Goal: Connect with others: Connect with others

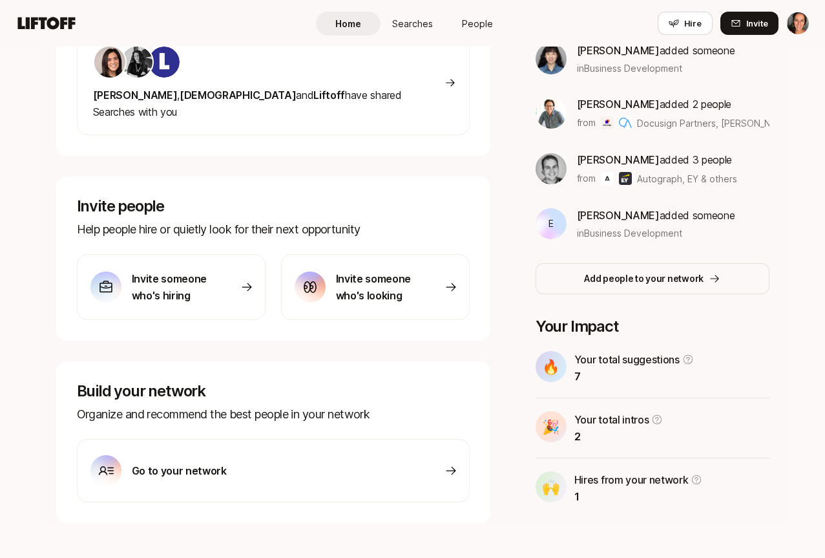
scroll to position [177, 0]
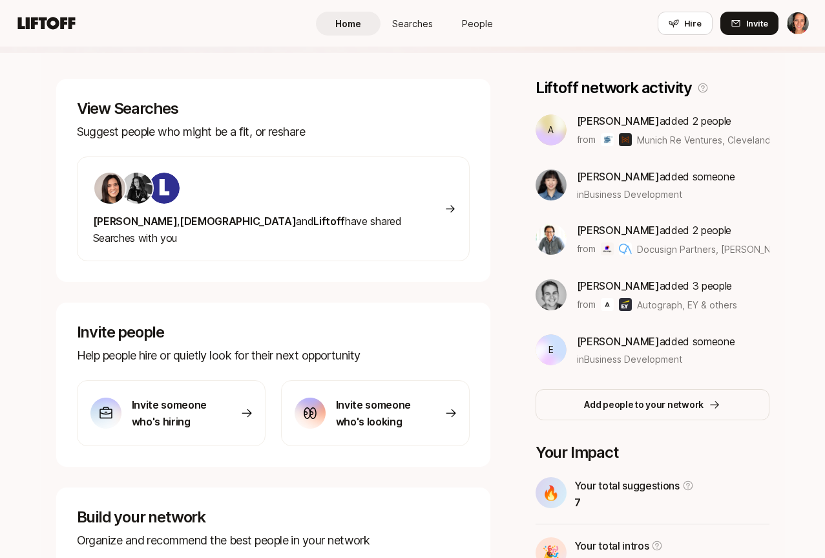
click at [180, 221] on span "[DEMOGRAPHIC_DATA]" at bounding box center [238, 221] width 116 height 13
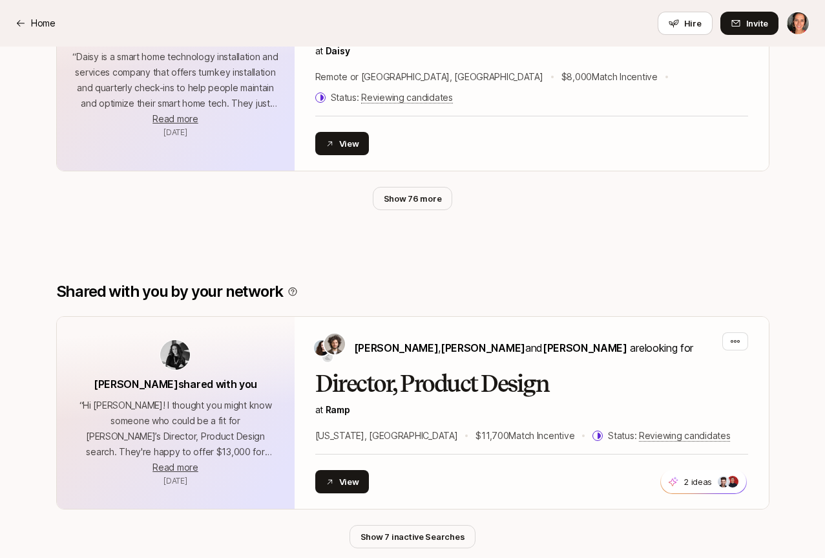
scroll to position [818, 0]
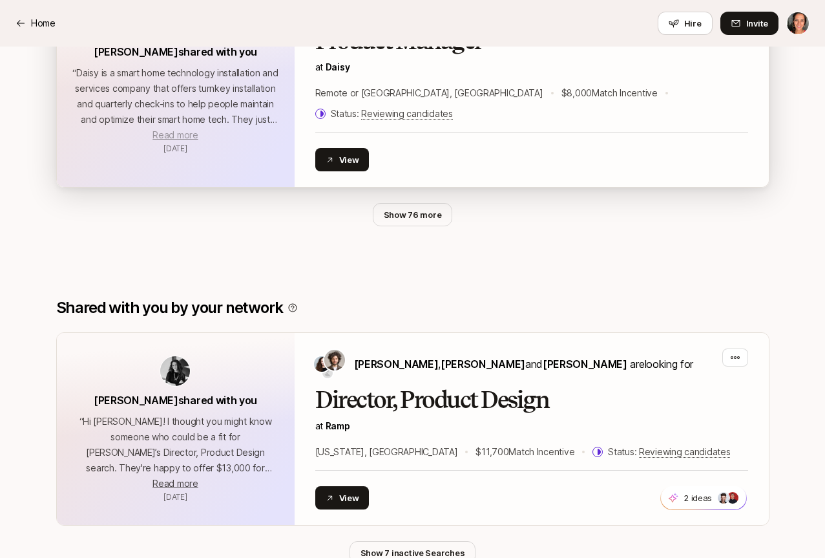
click at [161, 129] on span "Read more" at bounding box center [175, 134] width 45 height 11
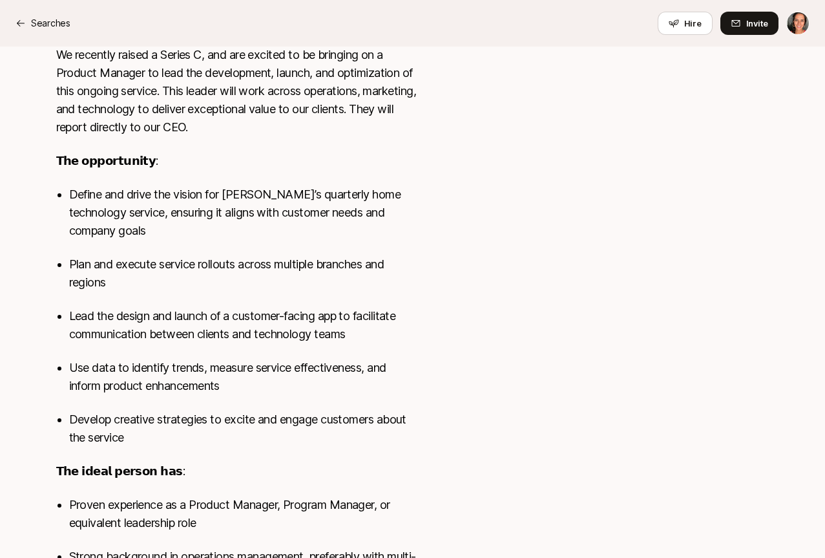
scroll to position [754, 0]
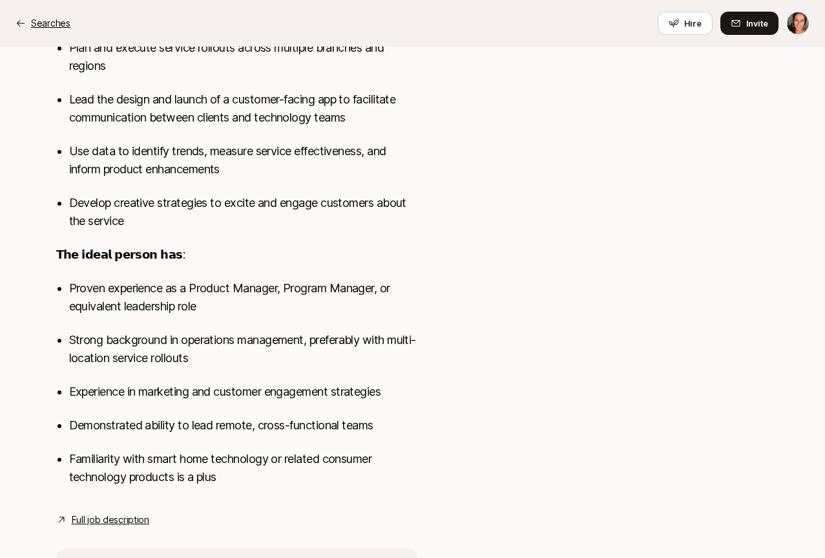
click at [21, 21] on icon at bounding box center [21, 23] width 10 height 10
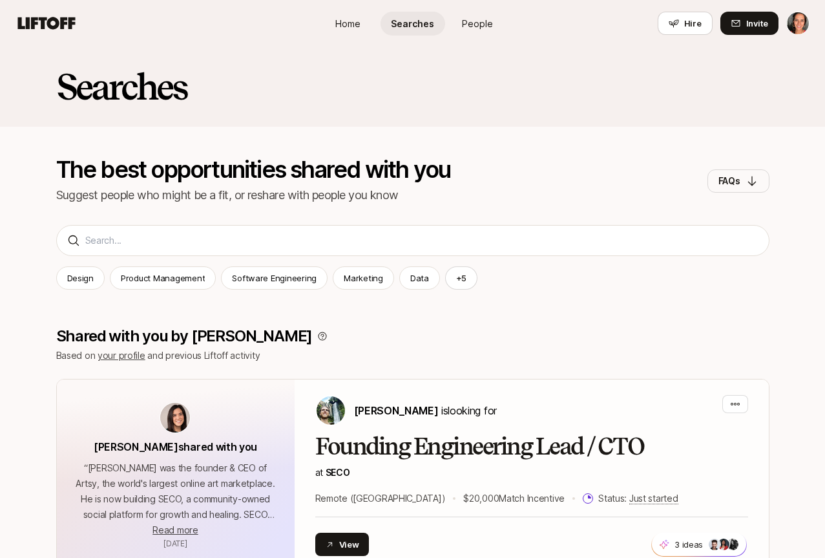
click at [345, 20] on span "Home" at bounding box center [347, 24] width 25 height 14
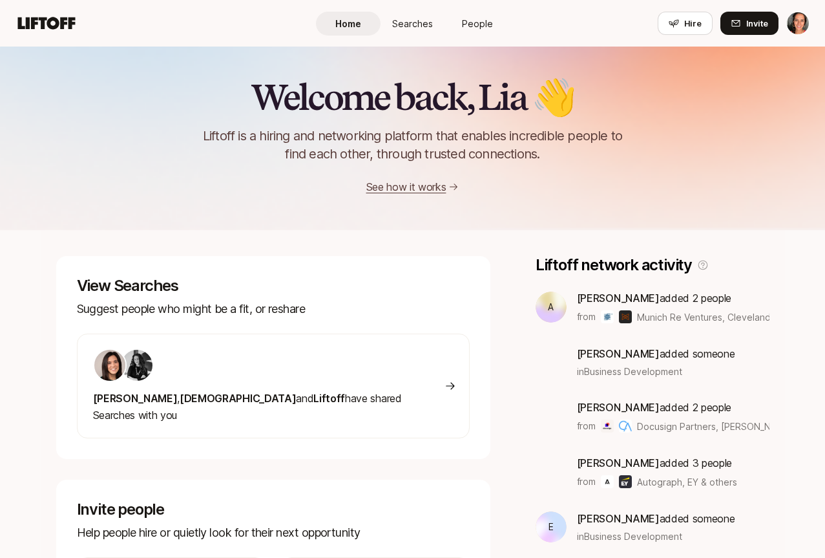
scroll to position [177, 0]
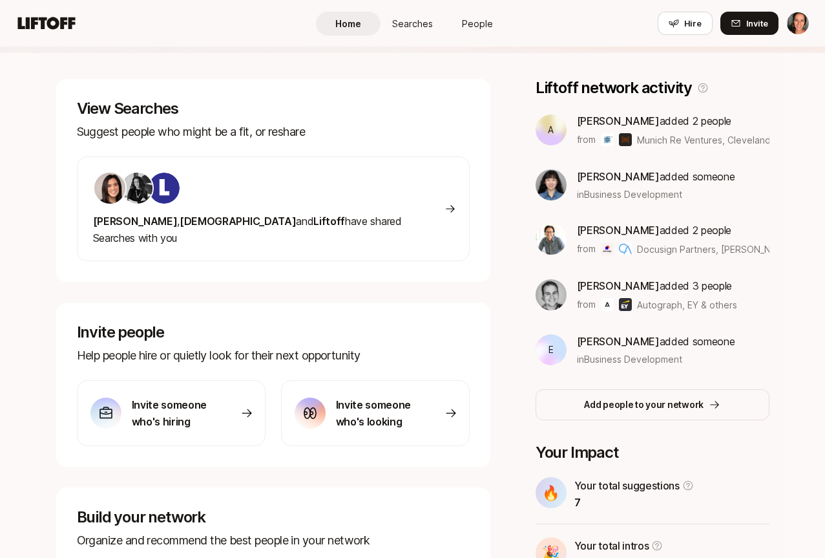
click at [483, 22] on span "People" at bounding box center [477, 24] width 31 height 14
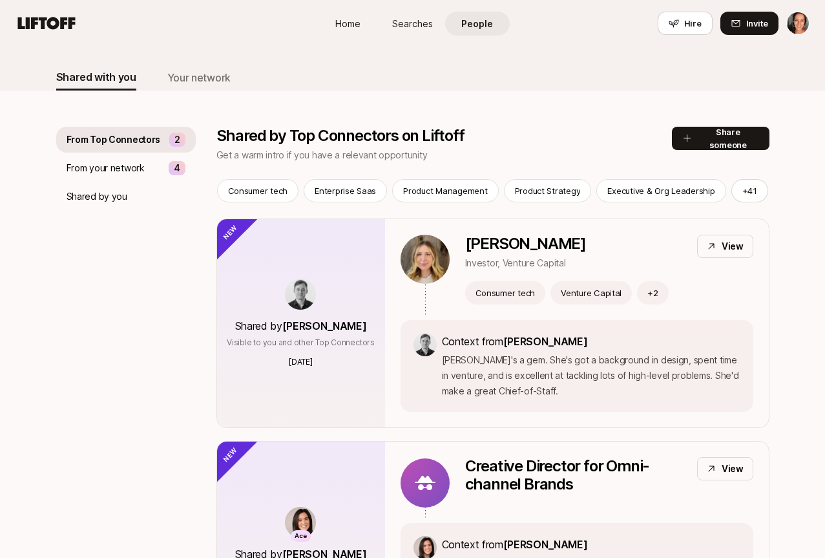
scroll to position [92, 0]
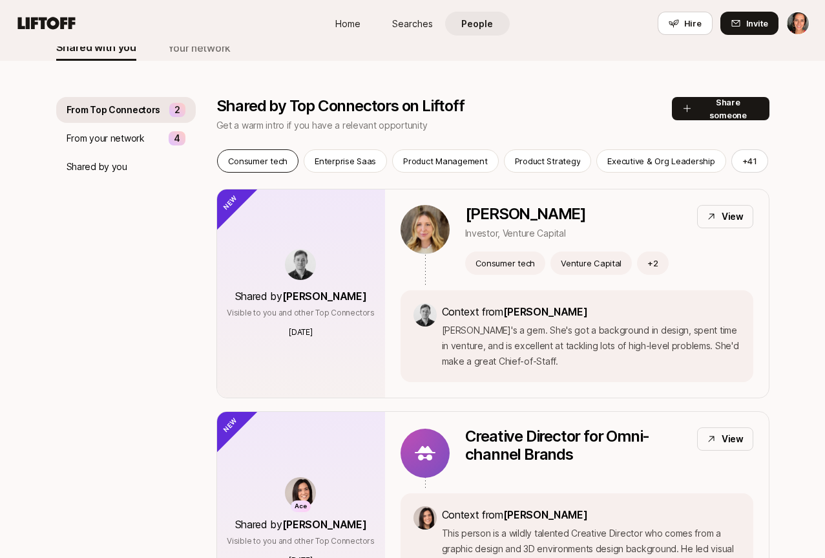
click at [260, 155] on p "Consumer tech" at bounding box center [258, 160] width 60 height 13
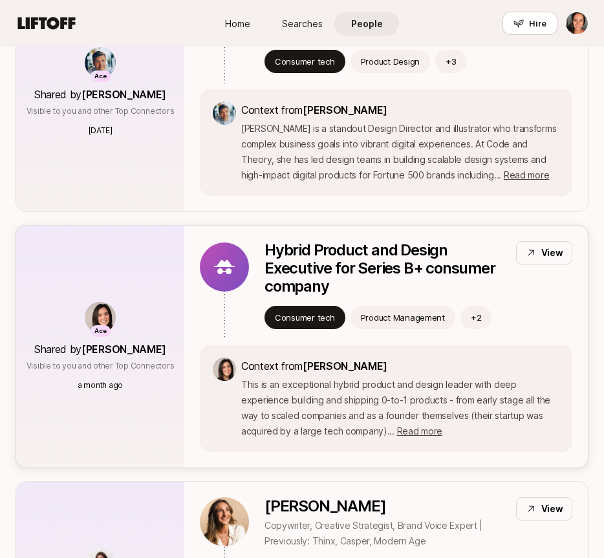
scroll to position [793, 0]
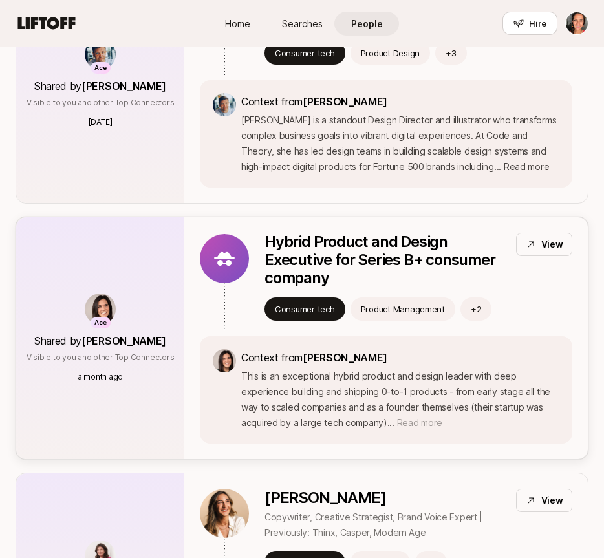
click at [397, 421] on span "Read more" at bounding box center [419, 422] width 45 height 11
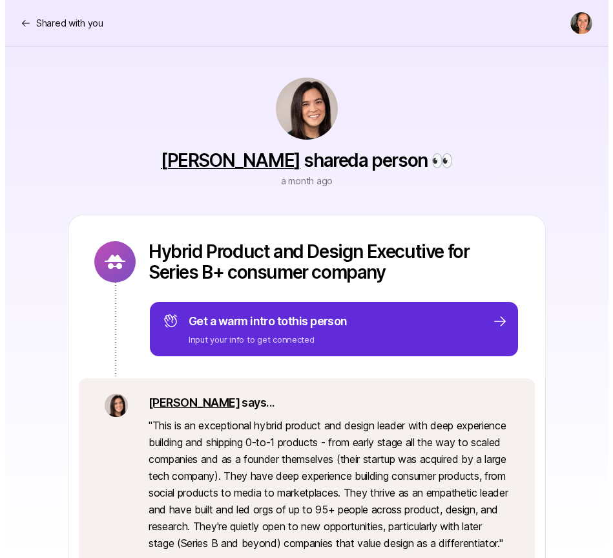
scroll to position [251, 0]
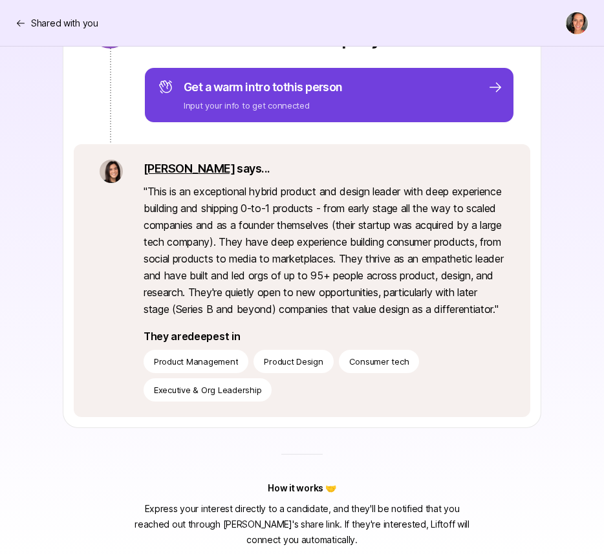
click at [279, 80] on span "to this person" at bounding box center [307, 87] width 70 height 14
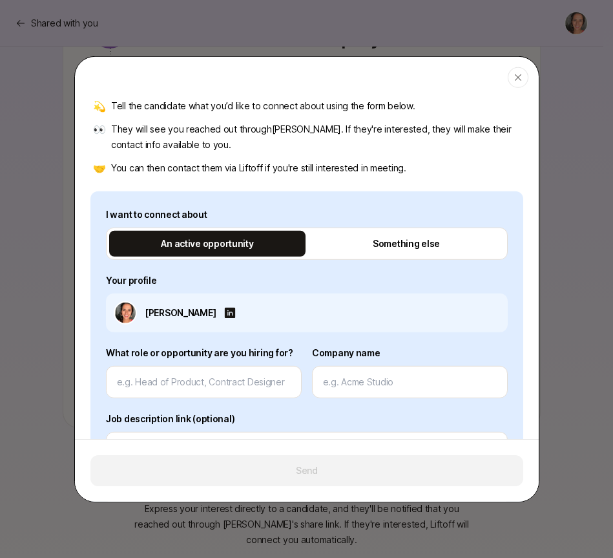
scroll to position [114, 0]
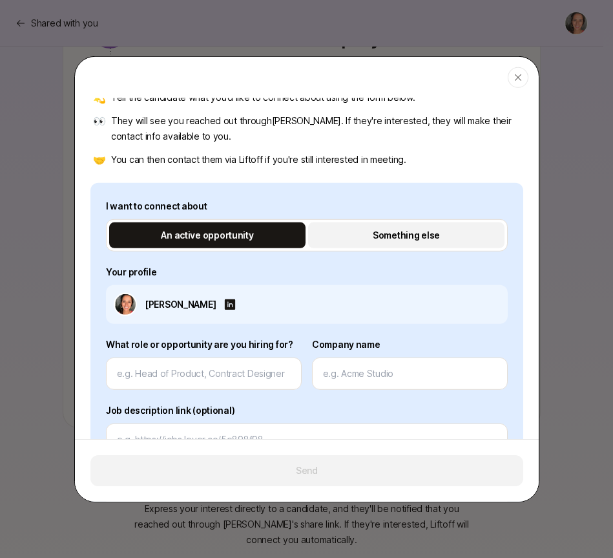
click at [398, 237] on p "Something else" at bounding box center [405, 235] width 67 height 16
type textarea "x"
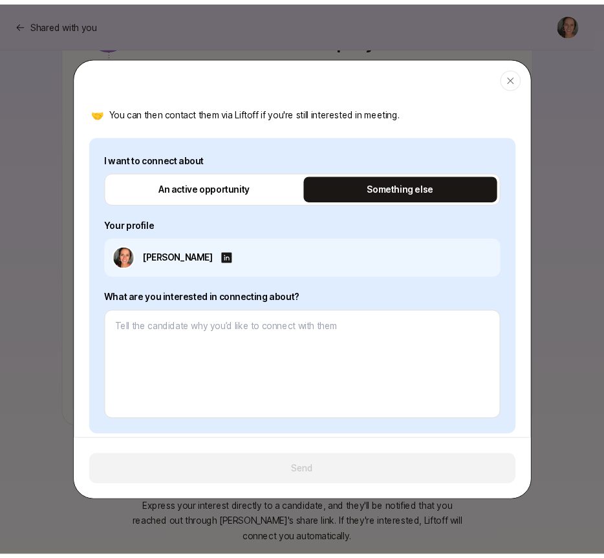
scroll to position [207, 0]
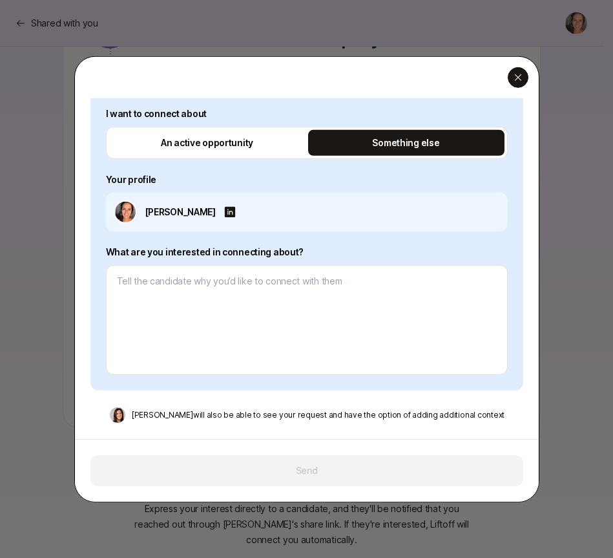
click at [514, 79] on icon "button" at bounding box center [518, 77] width 10 height 10
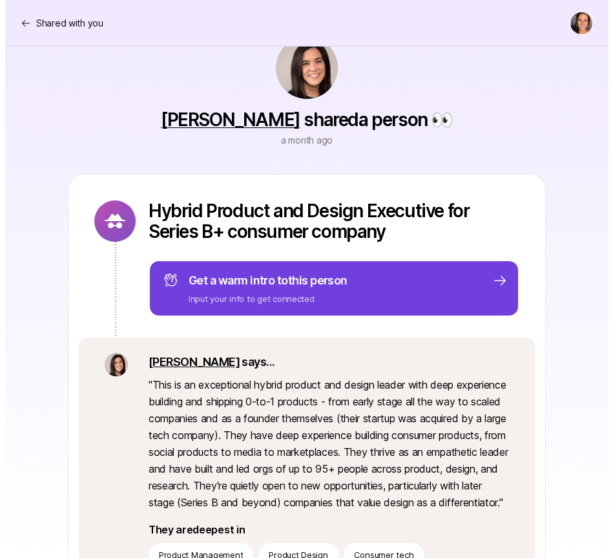
scroll to position [89, 0]
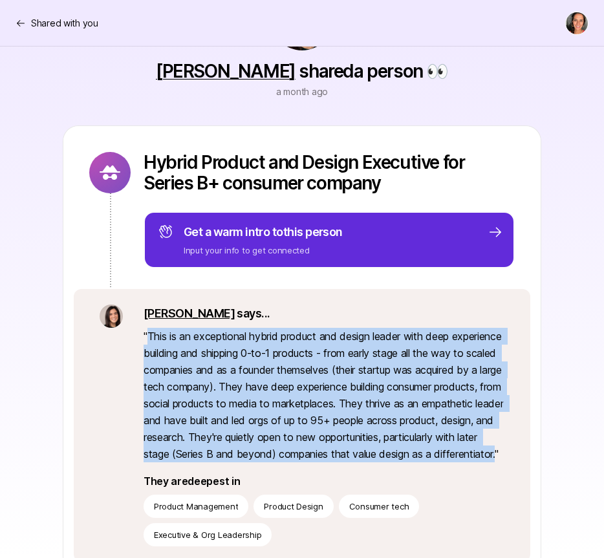
drag, startPoint x: 150, startPoint y: 337, endPoint x: 310, endPoint y: 469, distance: 207.6
click at [310, 462] on p "" This is an exceptional hybrid product and design leader with deep experience …" at bounding box center [323, 395] width 361 height 134
copy p "This is an exceptional hybrid product and design leader with deep experience bu…"
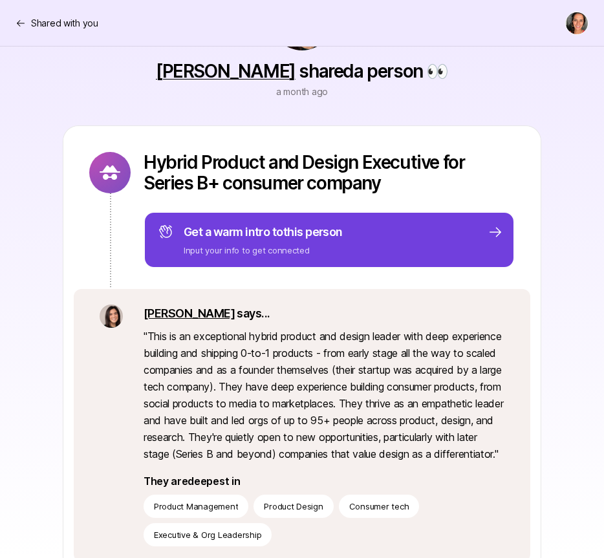
click at [308, 251] on p "Input your info to get connected" at bounding box center [263, 250] width 159 height 13
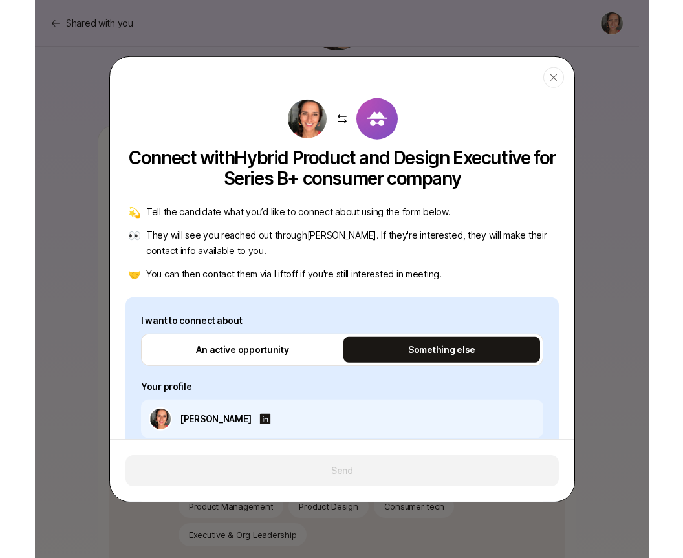
scroll to position [207, 0]
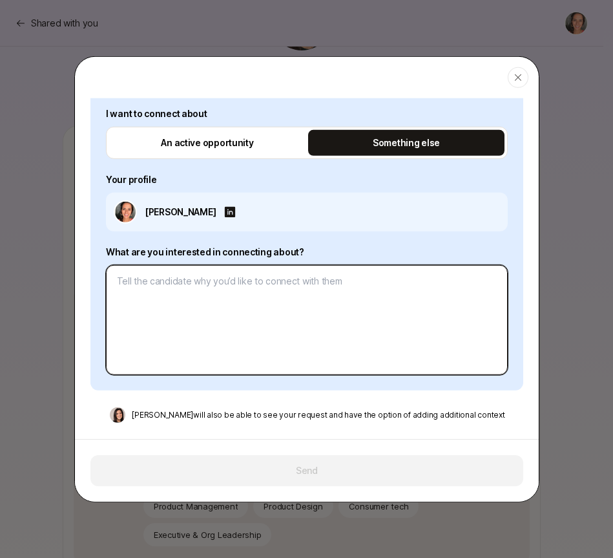
click at [215, 290] on textarea at bounding box center [307, 319] width 402 height 110
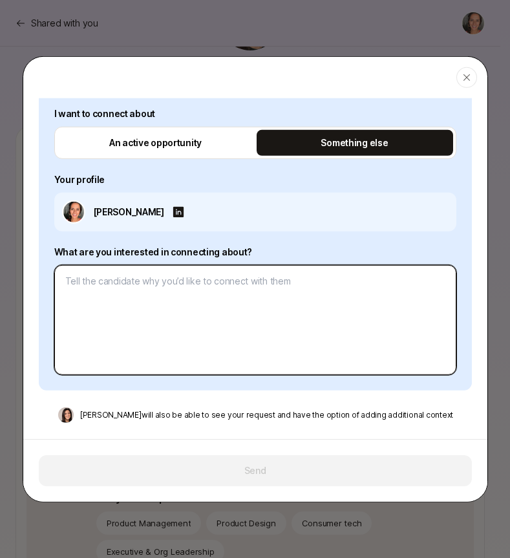
type textarea "x"
type textarea "H"
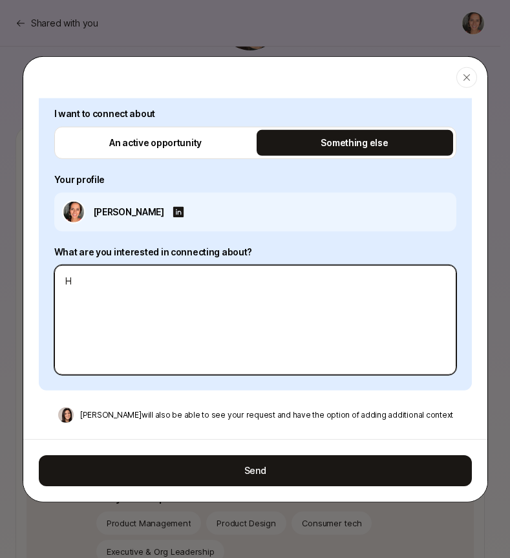
type textarea "x"
type textarea "Hi"
type textarea "x"
type textarea "Hi"
type textarea "x"
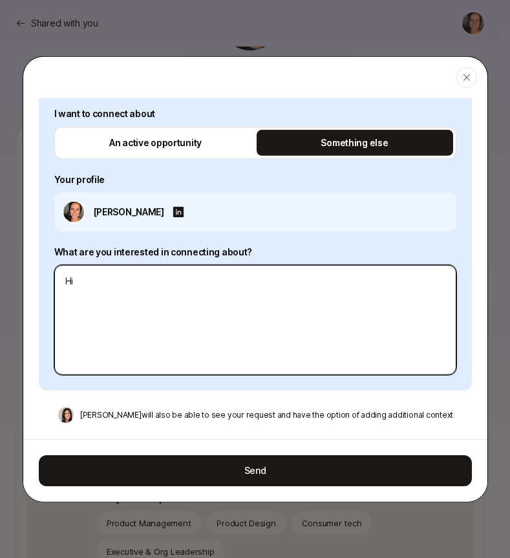
type textarea "Hi"
type textarea "x"
type textarea "H"
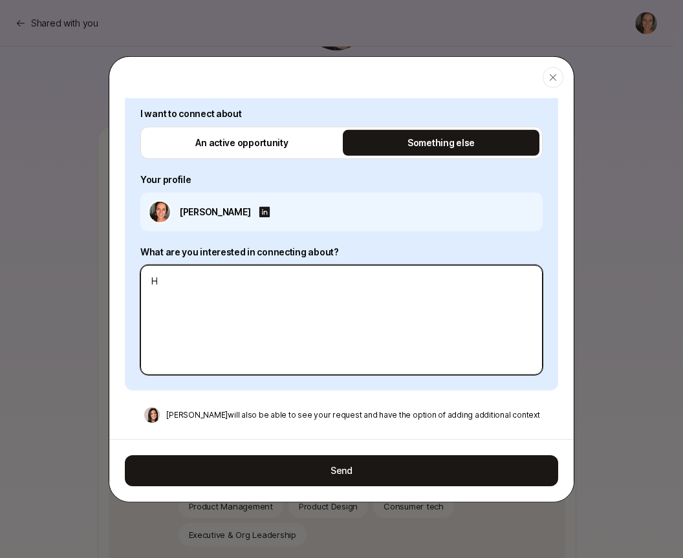
type textarea "x"
type textarea "Hi"
type textarea "x"
type textarea "H"
type textarea "x"
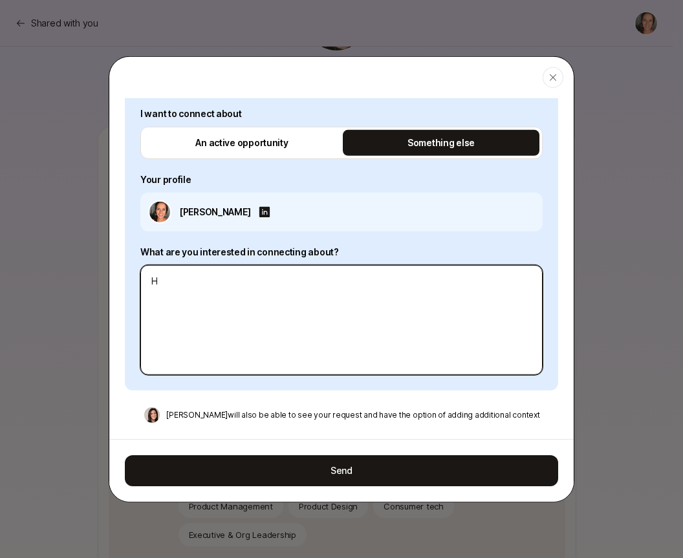
type textarea "He"
type textarea "x"
type textarea "Hel"
type textarea "x"
type textarea "Hell"
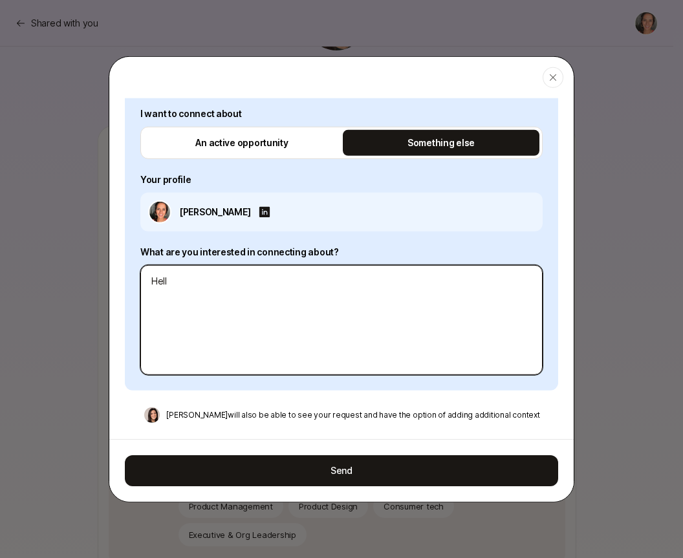
type textarea "x"
type textarea "Hello"
type textarea "x"
type textarea "Hello!"
type textarea "x"
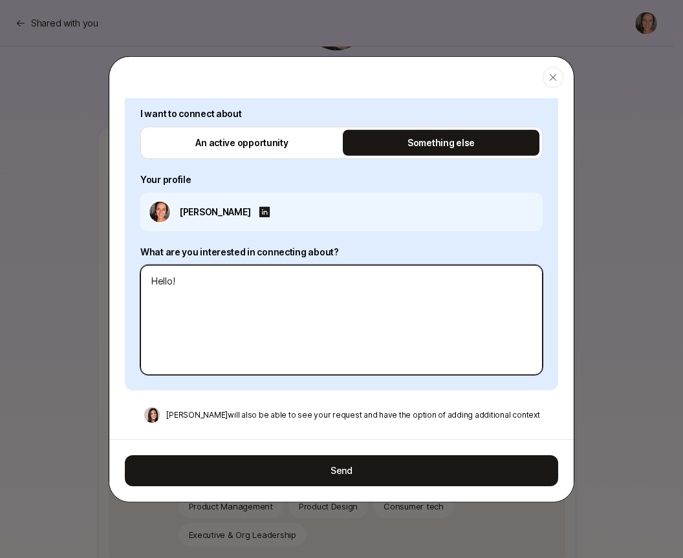
type textarea "Hello!"
type textarea "x"
type textarea "Hello!"
type textarea "x"
type textarea "Hello! I"
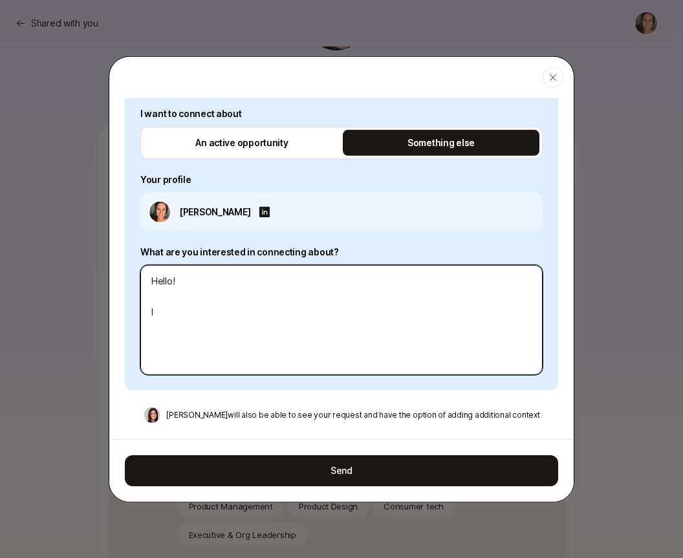
type textarea "x"
type textarea "Hello! I'"
type textarea "x"
type textarea "Hello! I'v"
type textarea "x"
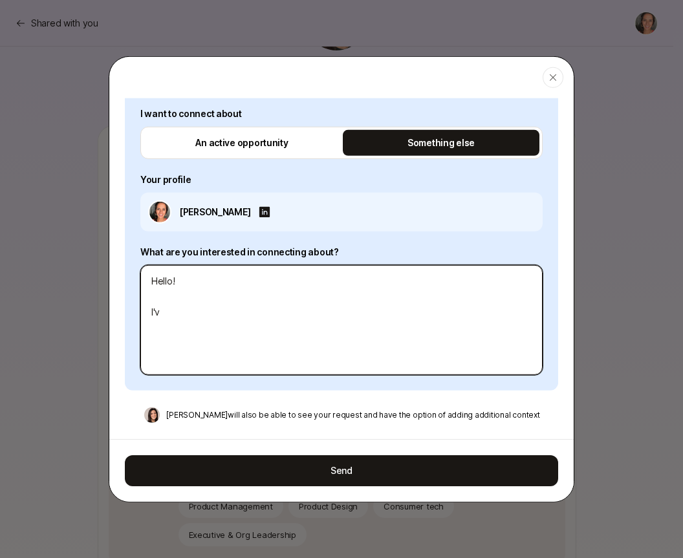
type textarea "Hello! I've"
type textarea "x"
type textarea "Hello! I've"
type textarea "x"
type textarea "Hello! I've k"
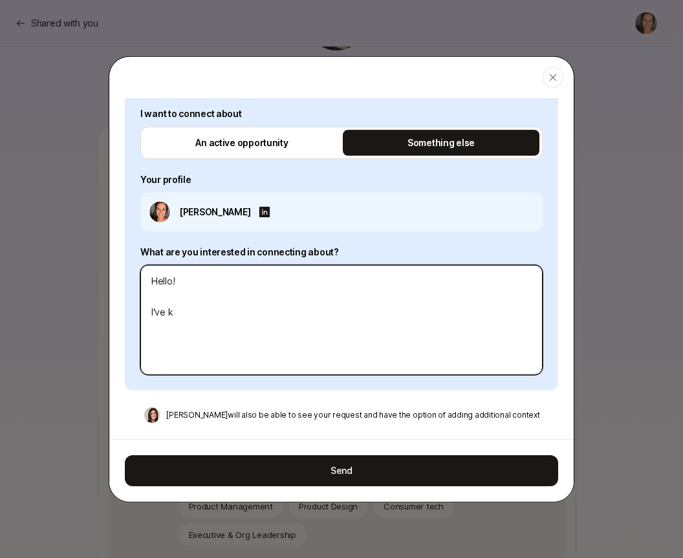
type textarea "x"
type textarea "Hello! I've kn"
type textarea "x"
type textarea "Hello! I've kno"
type textarea "x"
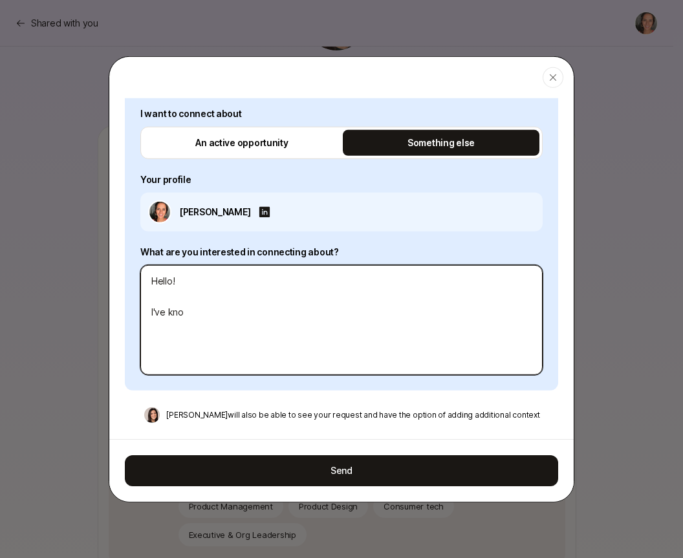
type textarea "Hello! I've know"
type textarea "x"
type textarea "Hello! I've know"
type textarea "x"
type textarea "Hello! I've know"
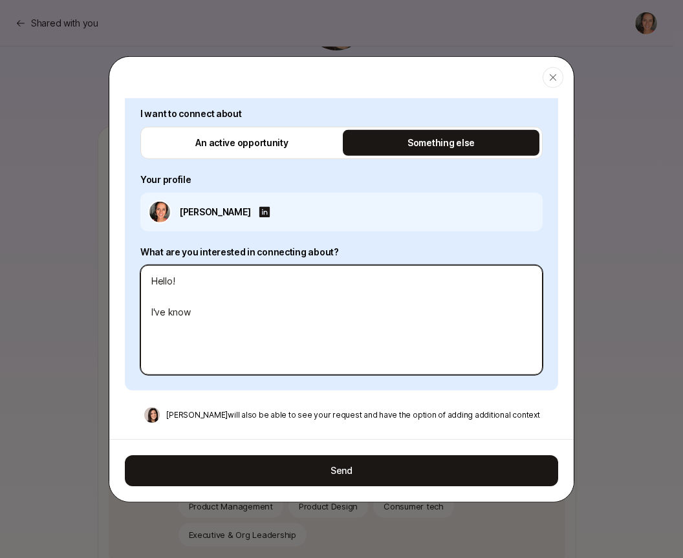
type textarea "x"
type textarea "Hello! I've known"
type textarea "x"
type textarea "Hello! I've known"
type textarea "x"
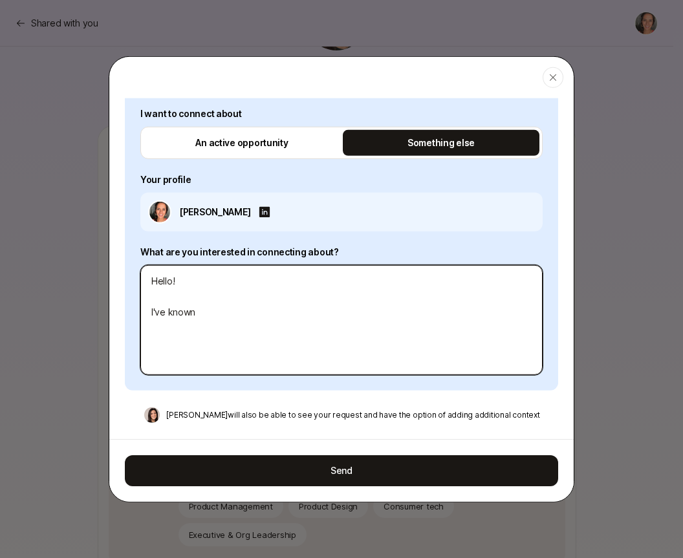
type textarea "Hello! I've known E"
type textarea "x"
type textarea "Hello! I've known El"
type textarea "x"
type textarea "Hello! I've known Ela"
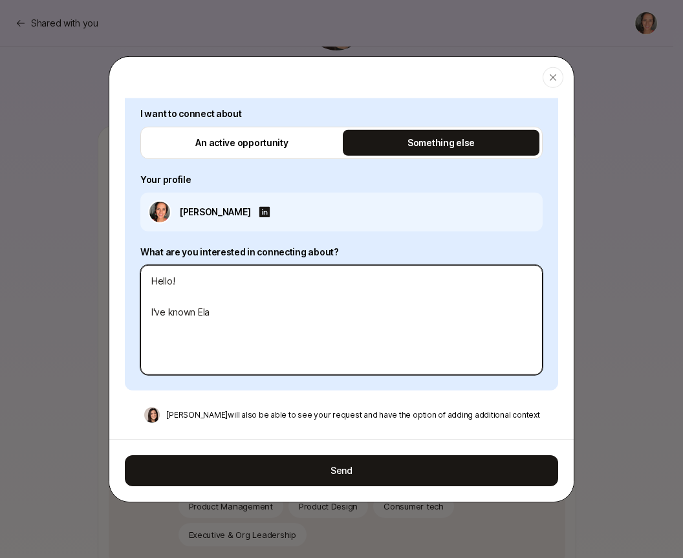
type textarea "x"
type textarea "Hello! I've known El"
type textarea "x"
type textarea "Hello! I've known E"
type textarea "x"
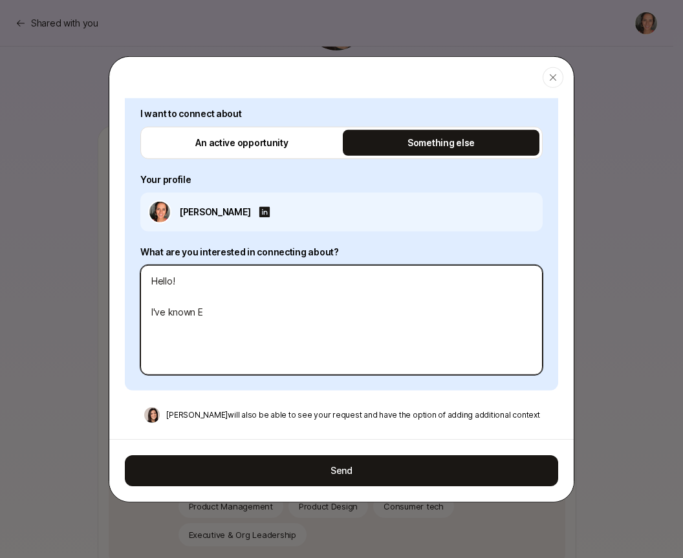
type textarea "Hello! I've known"
type textarea "x"
type textarea "Hello! I've known"
type textarea "x"
type textarea "Hello! I've know"
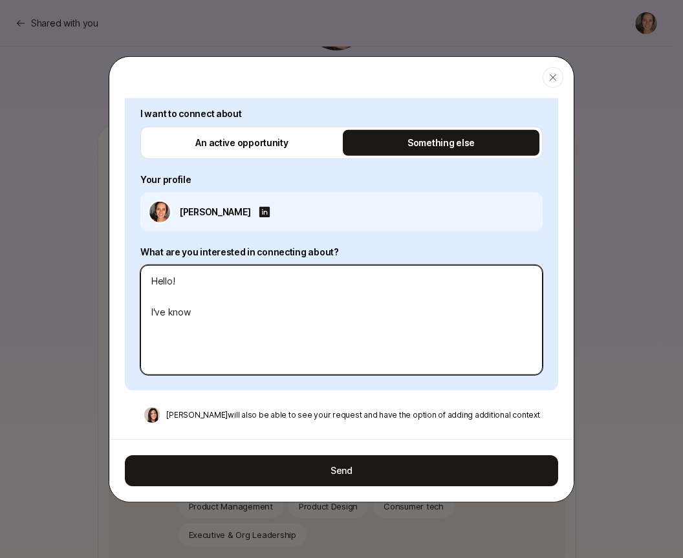
type textarea "x"
type textarea "Hello! I've kn"
type textarea "x"
type textarea "Hello! I've k"
type textarea "x"
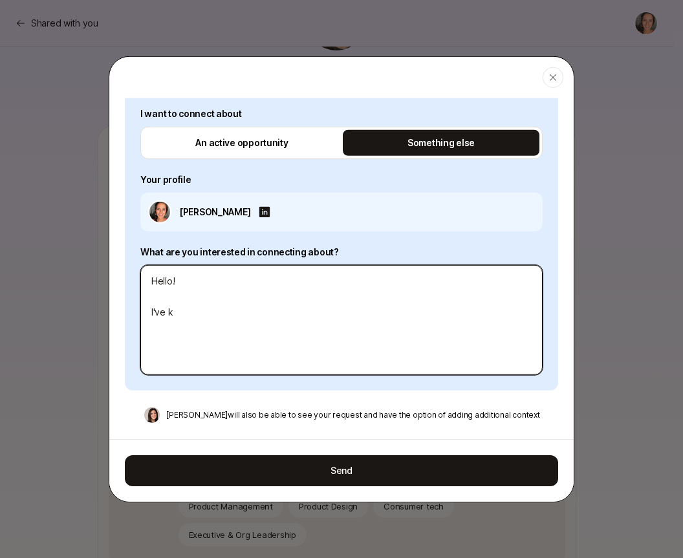
type textarea "Hello! I've"
type textarea "x"
type textarea "Hello! I've w"
type textarea "x"
type textarea "Hello! I've wa"
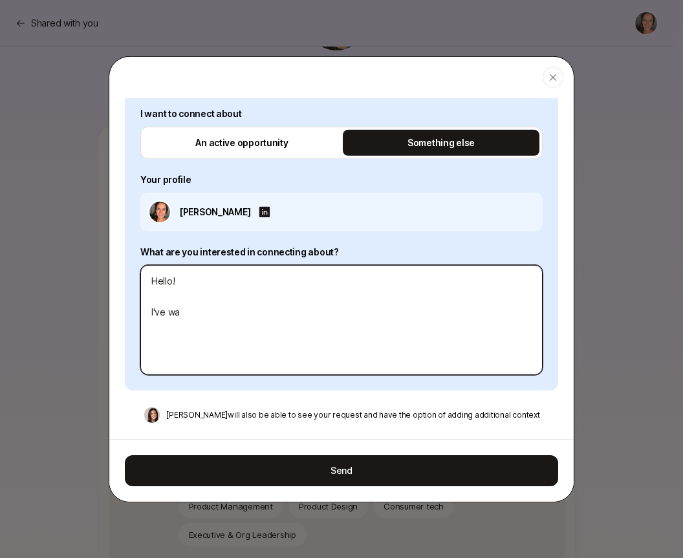
type textarea "x"
type textarea "Hello! I've w"
type textarea "x"
type textarea "Hello! I've"
type textarea "x"
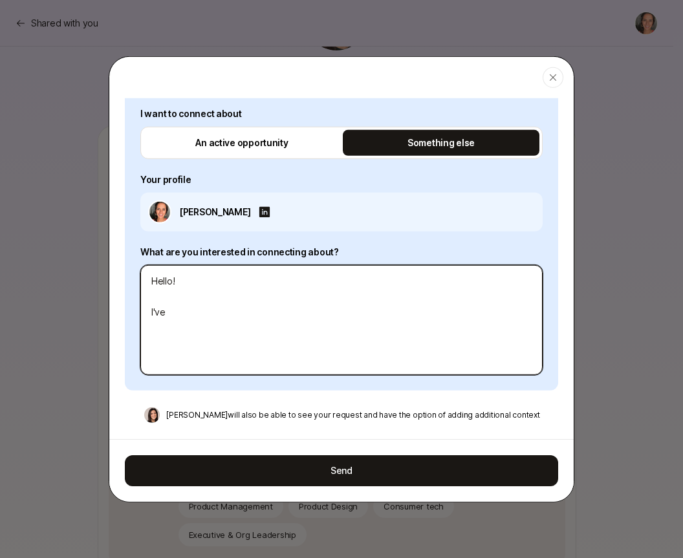
type textarea "Hello! I've k"
type textarea "x"
type textarea "Hello! I've kn"
type textarea "x"
type textarea "Hello! I've kno"
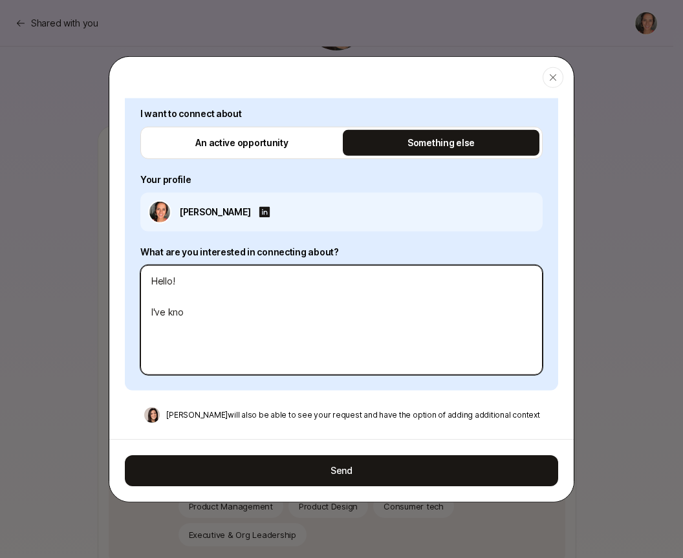
type textarea "x"
type textarea "Hello! I've know"
type textarea "x"
type textarea "Hello! I've known"
type textarea "x"
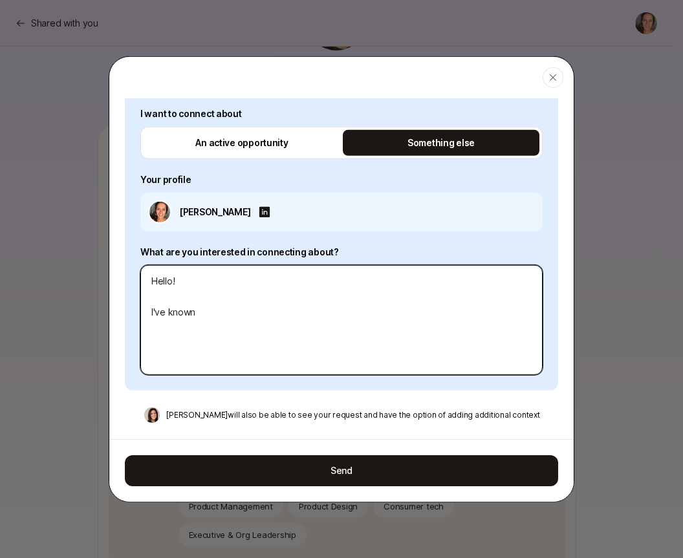
type textarea "Hello! I've known"
type textarea "x"
type textarea "Hello! I've known"
type textarea "x"
type textarea "Hello! I've know"
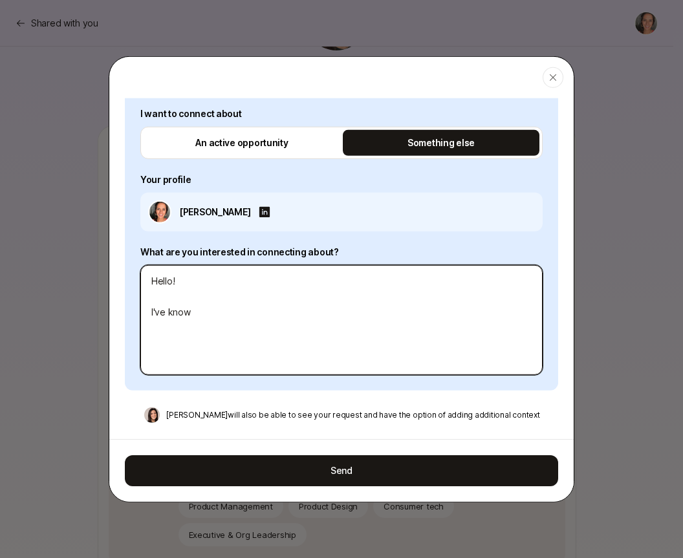
type textarea "x"
type textarea "Hello! I've kno"
type textarea "x"
type textarea "Hello! I've kn"
type textarea "x"
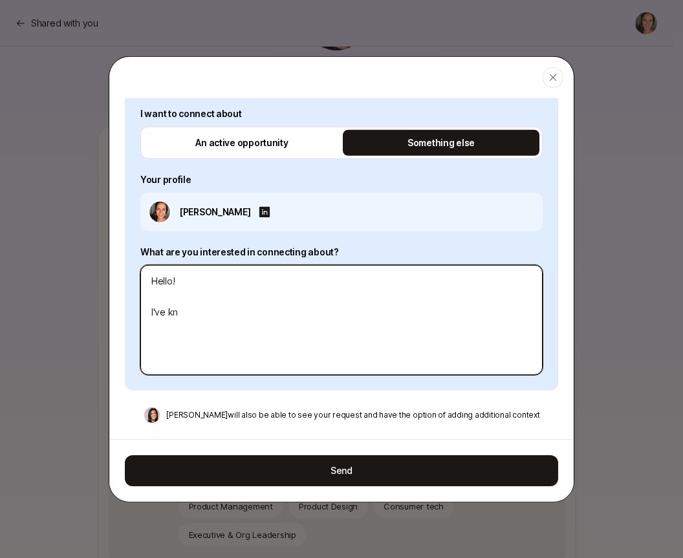
type textarea "Hello! I've k"
type textarea "x"
type textarea "Hello! I've"
type textarea "x"
type textarea "Hello!"
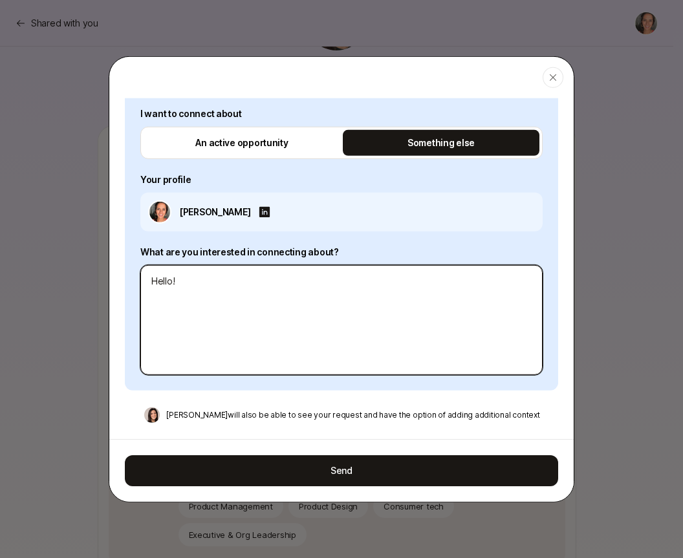
type textarea "x"
type textarea "Hello!"
click at [195, 282] on textarea "Hello!" at bounding box center [341, 319] width 402 height 110
type textarea "x"
type textarea "Hello!"
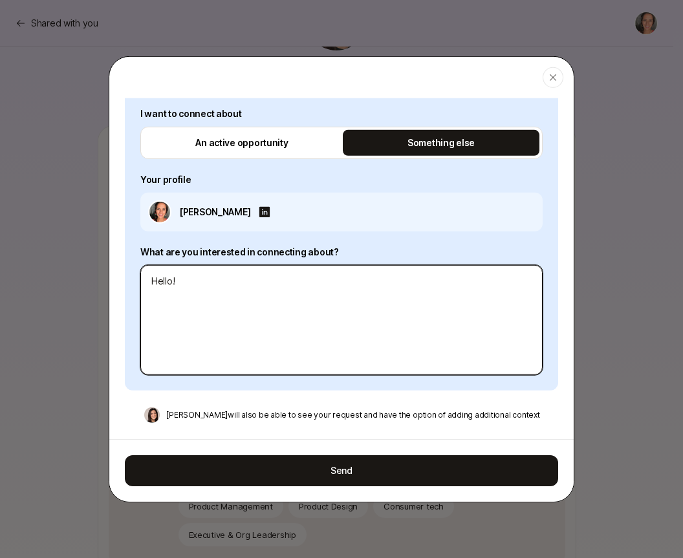
type textarea "x"
type textarea "Hello! Y"
type textarea "x"
type textarea "Hello! Yo"
type textarea "x"
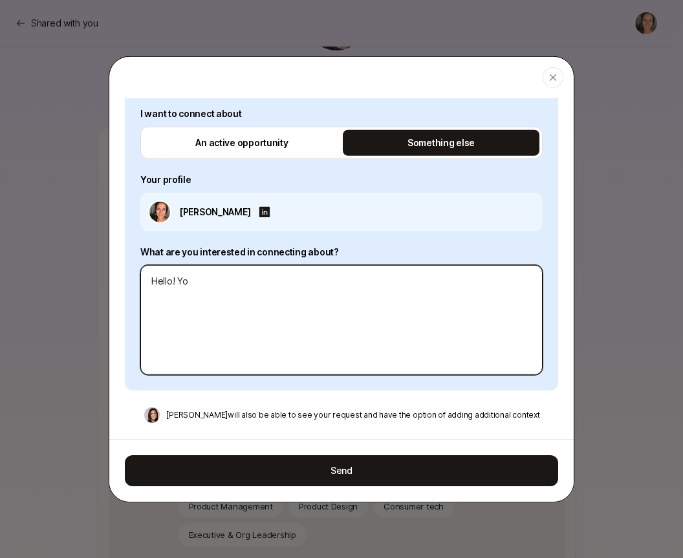
type textarea "Hello! You"
type textarea "x"
type textarea "Hello! Your"
type textarea "x"
type textarea "Hello! Your"
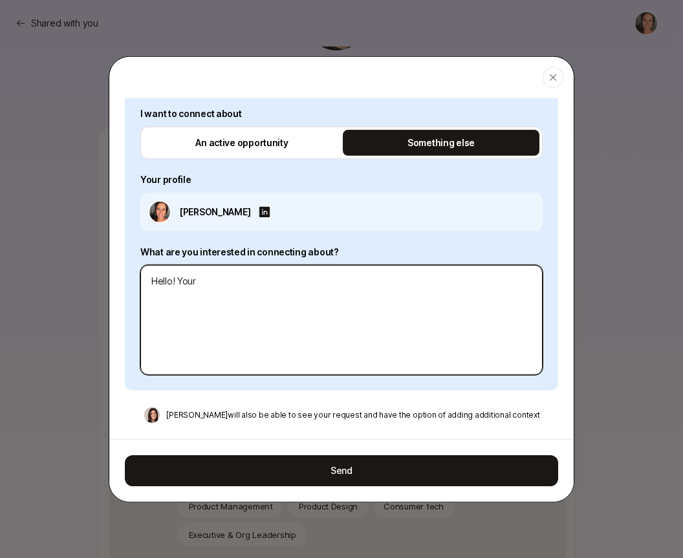
type textarea "x"
type textarea "Hello! Your p"
type textarea "x"
type textarea "Hello! Your pr"
type textarea "x"
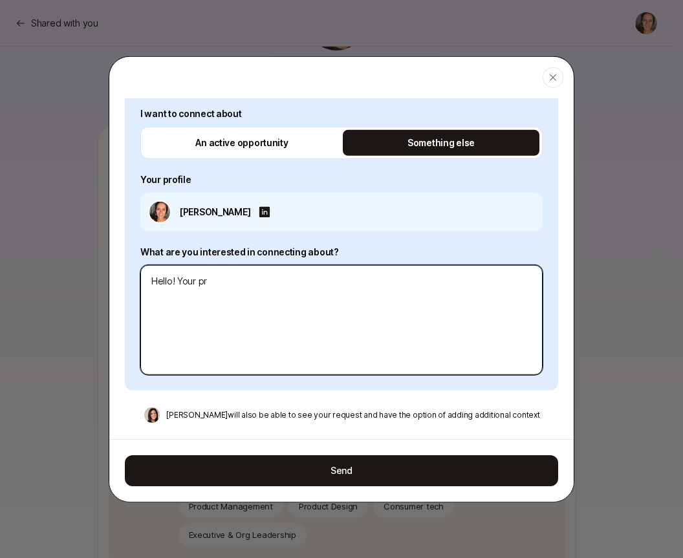
type textarea "Hello! Your prf"
type textarea "x"
type textarea "Hello! Your prfi"
type textarea "x"
type textarea "Hello! Your prfil"
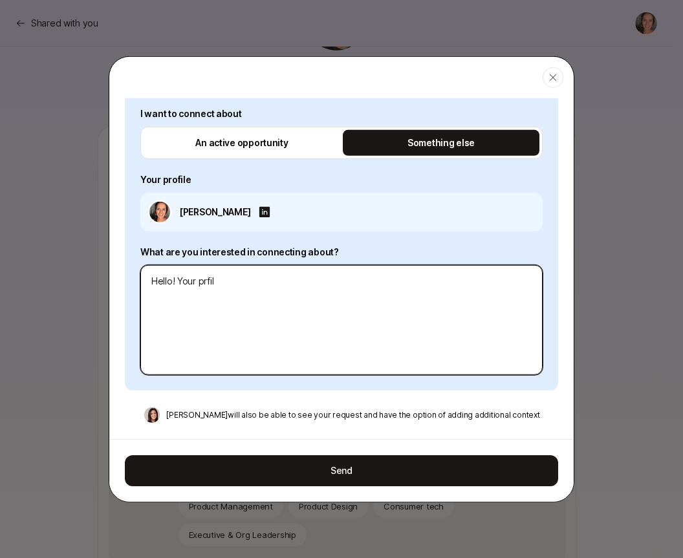
type textarea "x"
type textarea "Hello! Your prfile"
type textarea "x"
type textarea "Hello! Your prfil"
type textarea "x"
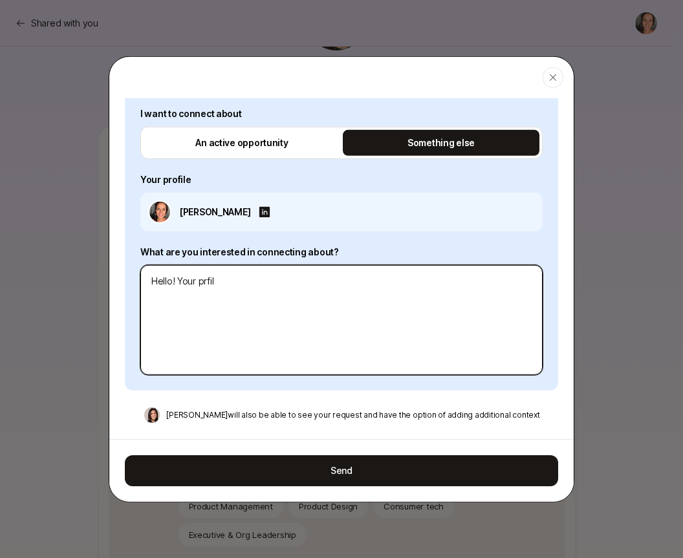
type textarea "Hello! Your prfi"
type textarea "x"
type textarea "Hello! Your prf"
type textarea "x"
type textarea "Hello! Your pr"
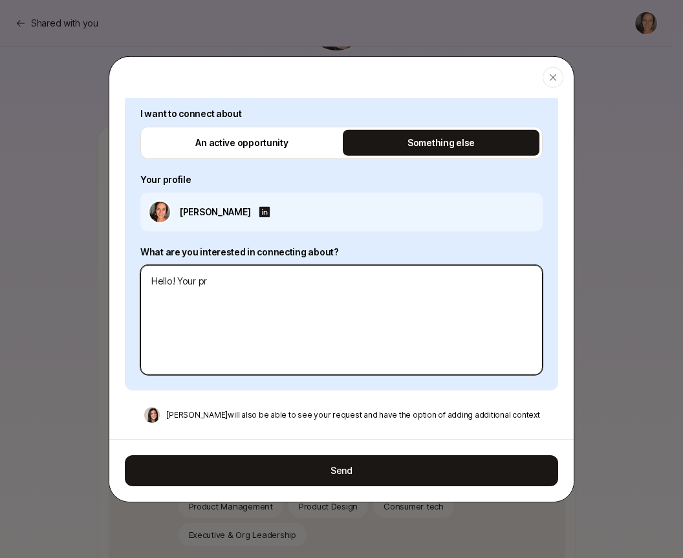
type textarea "x"
type textarea "Hello! Your pro"
type textarea "x"
type textarea "Hello! Your prof"
type textarea "x"
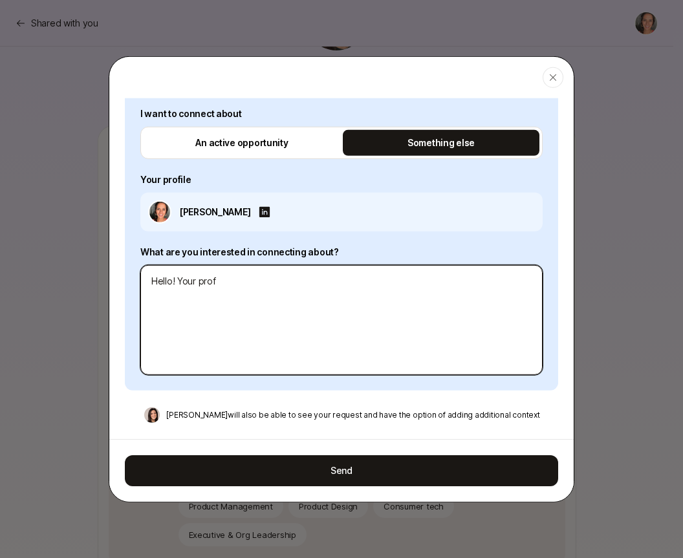
type textarea "Hello! Your profi"
type textarea "x"
type textarea "Hello! Your profil"
type textarea "x"
type textarea "Hello! Your profile"
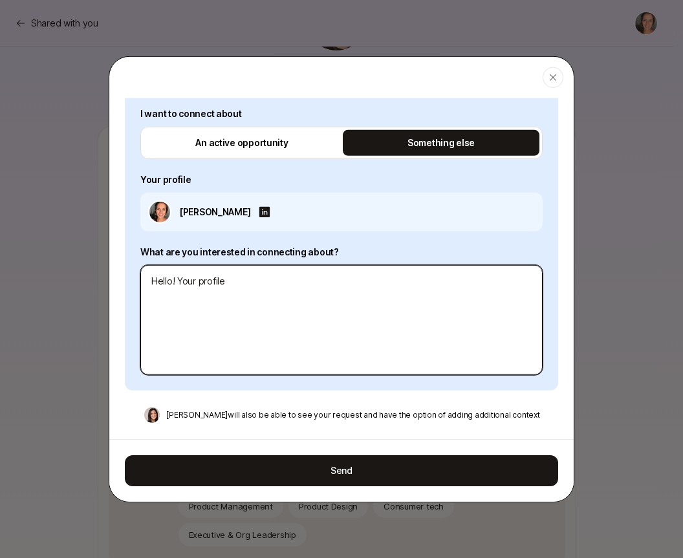
type textarea "x"
type textarea "Hello! Your profile"
type textarea "x"
type textarea "Hello! Your profile n"
type textarea "x"
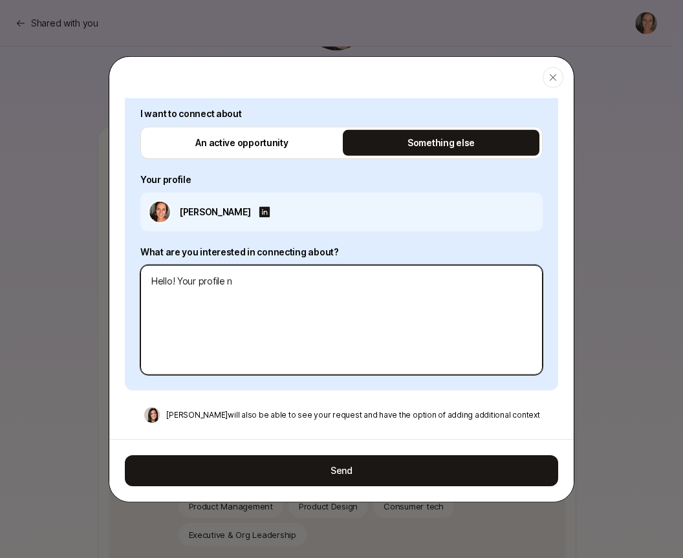
type textarea "Hello! Your profile no"
type textarea "x"
type textarea "Hello! Your profile note"
type textarea "x"
type textarea "Hello! Your profile note"
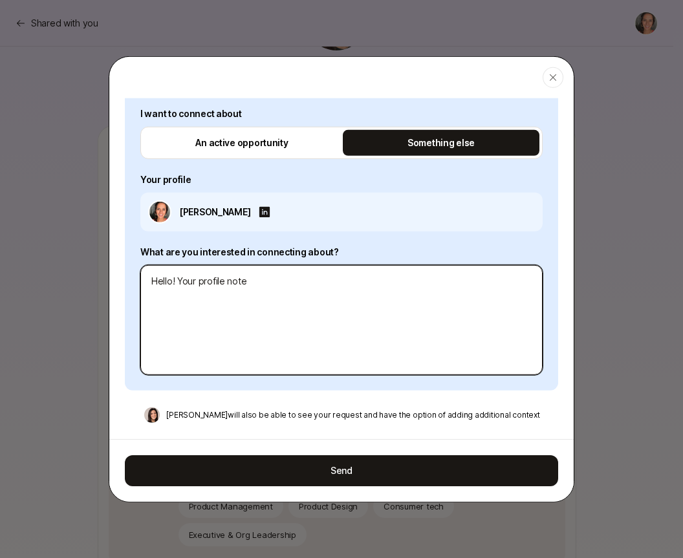
type textarea "x"
type textarea "Hello! Your profile note f"
type textarea "x"
type textarea "Hello! Your profile note fr"
type textarea "x"
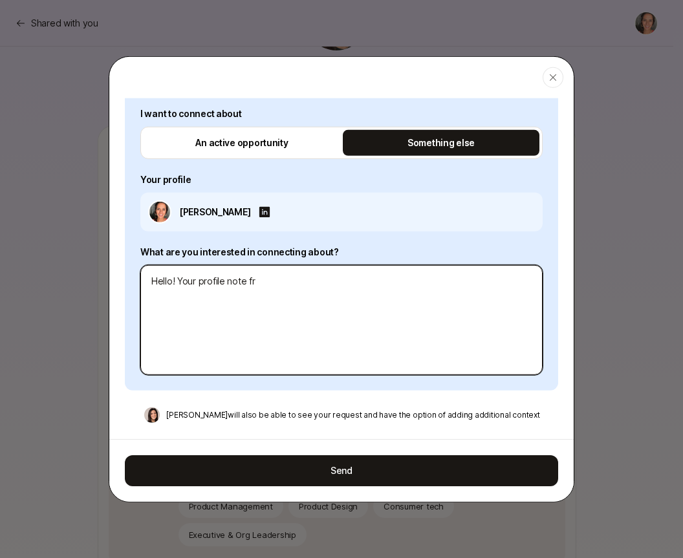
type textarea "Hello! Your profile note fro"
type textarea "x"
type textarea "Hello! Your profile note from"
type textarea "x"
type textarea "Hello! Your profile note from"
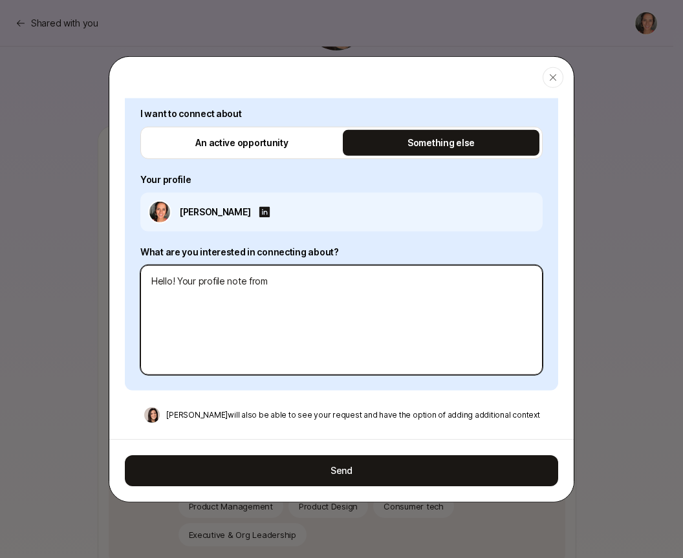
type textarea "x"
type textarea "Hello! Your profile note from E"
type textarea "x"
type textarea "Hello! Your profile note from El"
type textarea "x"
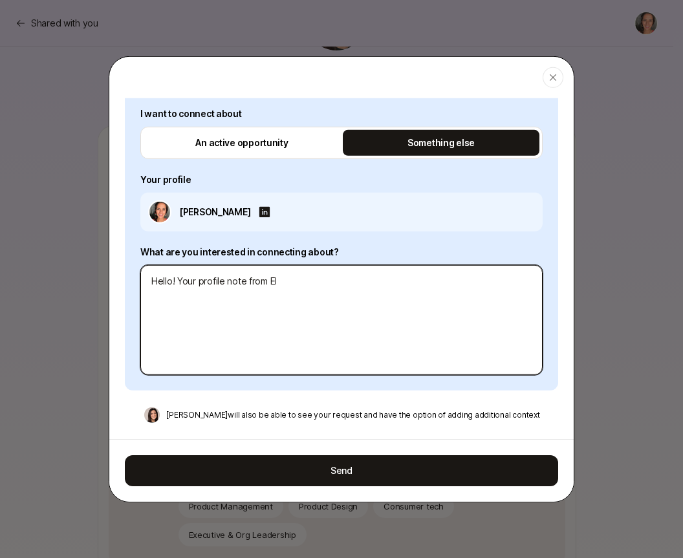
type textarea "Hello! Your profile note from [PERSON_NAME]"
type textarea "x"
type textarea "Hello! Your profile note from [PERSON_NAME]"
type textarea "x"
type textarea "Hello! Your profile note from [PERSON_NAME]"
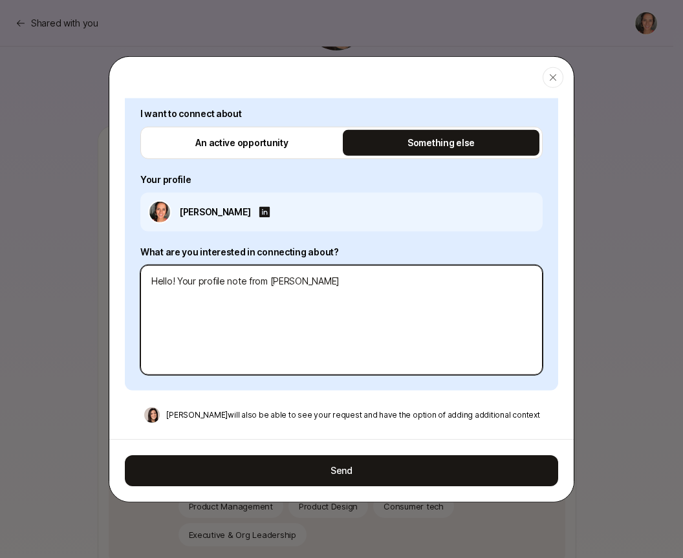
type textarea "x"
type textarea "Hello! Your profile note from [PERSON_NAME]"
type textarea "x"
type textarea "Hello! Your profile note from [PERSON_NAME]"
type textarea "x"
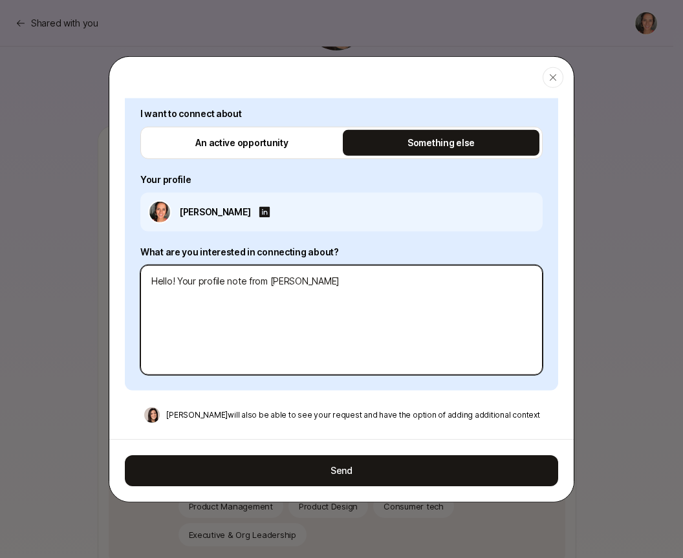
type textarea "Hello! Your profile note from El"
type textarea "x"
type textarea "Hello! Your profile note from Ele"
type textarea "x"
type textarea "Hello! Your profile note from Elea"
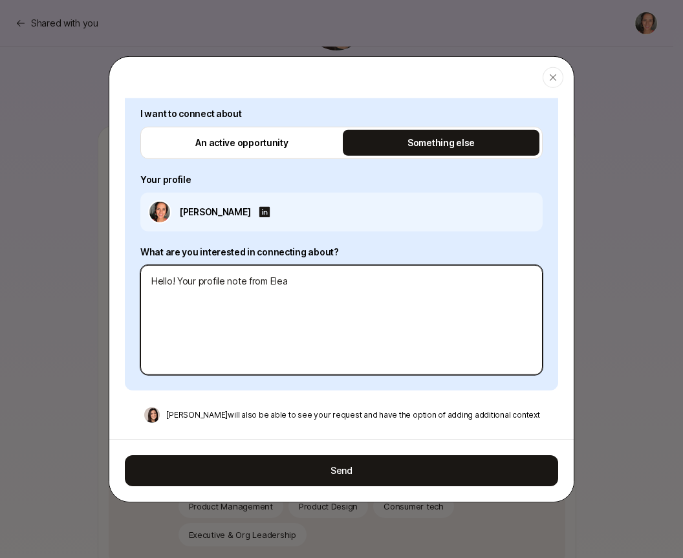
type textarea "x"
type textarea "Hello! Your profile note from [PERSON_NAME]"
type textarea "x"
type textarea "Hello! Your profile note from [PERSON_NAME]"
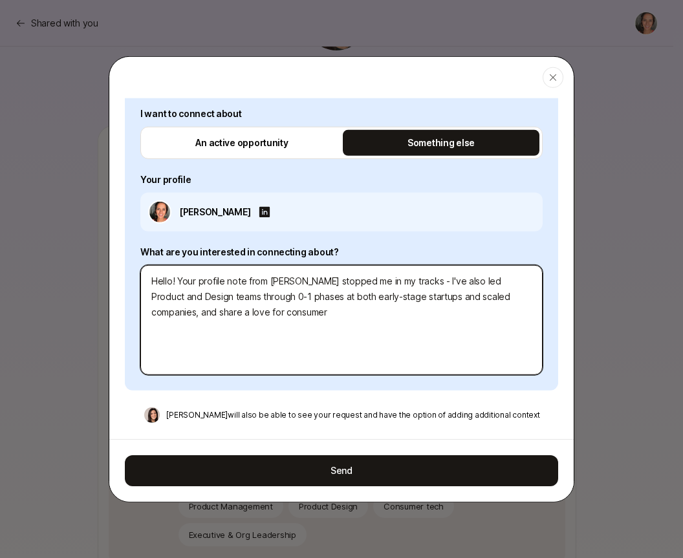
click at [498, 296] on textarea "Hello! Your profile note from [PERSON_NAME] stopped me in my tracks - I've also…" at bounding box center [341, 319] width 402 height 110
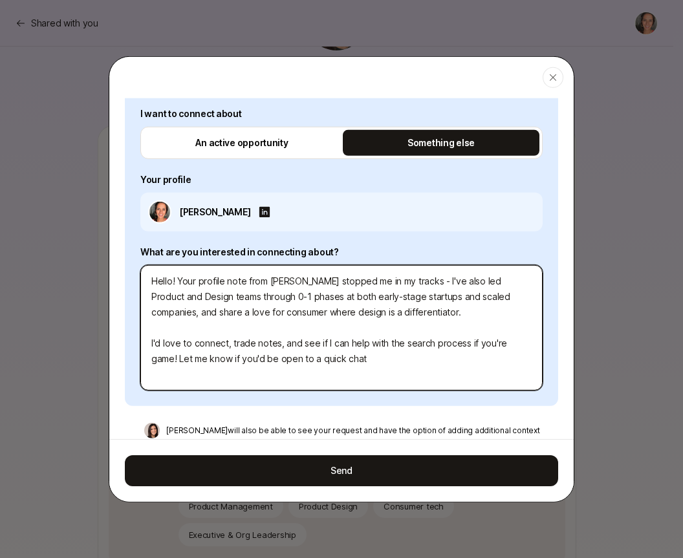
click at [179, 358] on textarea "Hello! Your profile note from [PERSON_NAME] stopped me in my tracks - I've also…" at bounding box center [341, 326] width 402 height 125
click at [423, 309] on textarea "Hello! Your profile note from [PERSON_NAME] stopped me in my tracks - I've also…" at bounding box center [341, 326] width 402 height 125
click at [178, 357] on textarea "Hello! Your profile note from [PERSON_NAME] stopped me in my tracks - I've also…" at bounding box center [341, 326] width 402 height 125
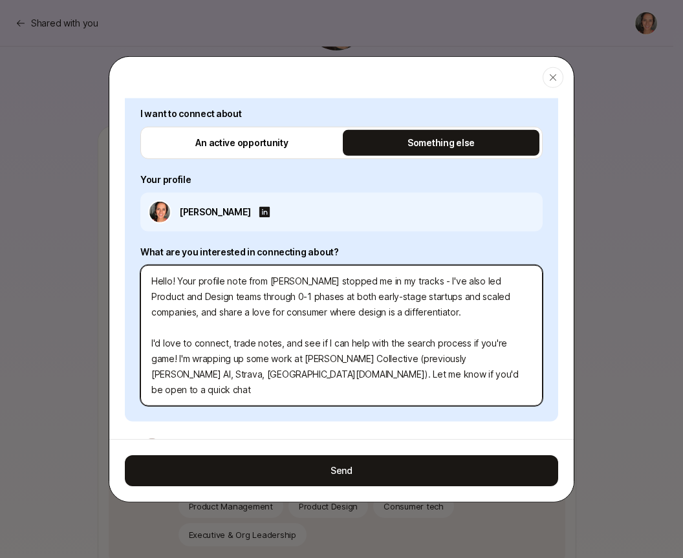
click at [152, 374] on textarea "Hello! Your profile note from [PERSON_NAME] stopped me in my tracks - I've also…" at bounding box center [341, 334] width 402 height 141
click at [429, 373] on textarea "Hello! Your profile note from [PERSON_NAME] stopped me in my tracks - I've also…" at bounding box center [341, 334] width 402 height 141
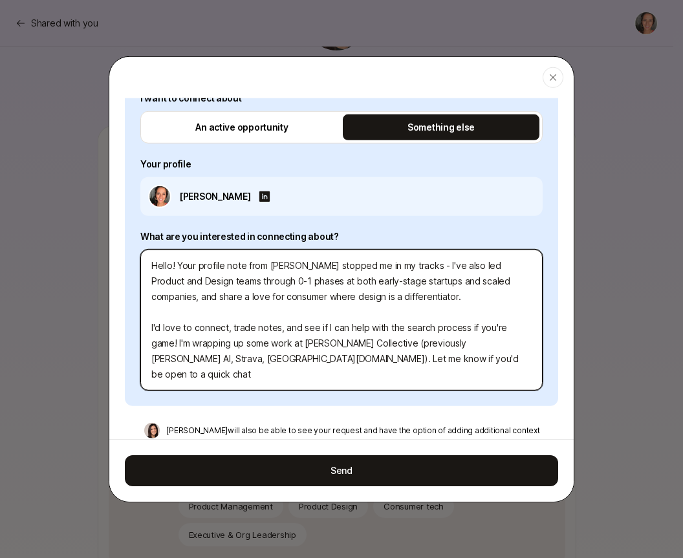
scroll to position [238, 0]
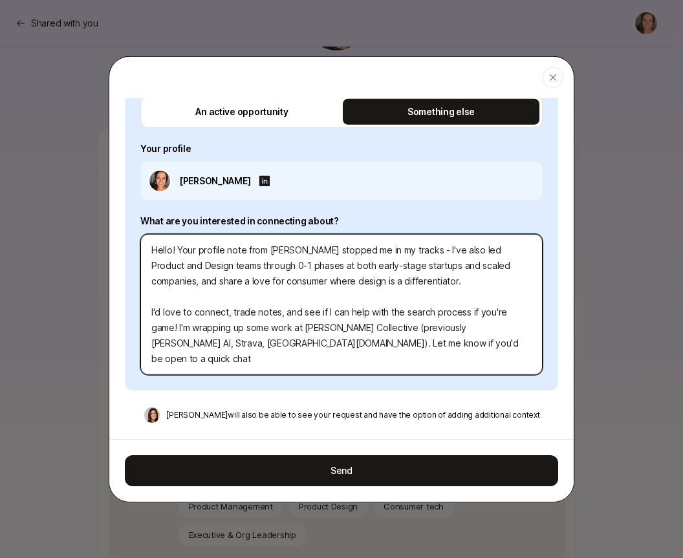
click at [497, 327] on textarea "Hello! Your profile note from [PERSON_NAME] stopped me in my tracks - I've also…" at bounding box center [341, 303] width 402 height 141
drag, startPoint x: 232, startPoint y: 343, endPoint x: 416, endPoint y: 345, distance: 183.6
click at [416, 345] on textarea "Hello! Your profile note from [PERSON_NAME] stopped me in my tracks - I've also…" at bounding box center [341, 303] width 402 height 141
click at [224, 341] on textarea "Hello! Your profile note from [PERSON_NAME] stopped me in my tracks - I've also…" at bounding box center [341, 303] width 402 height 141
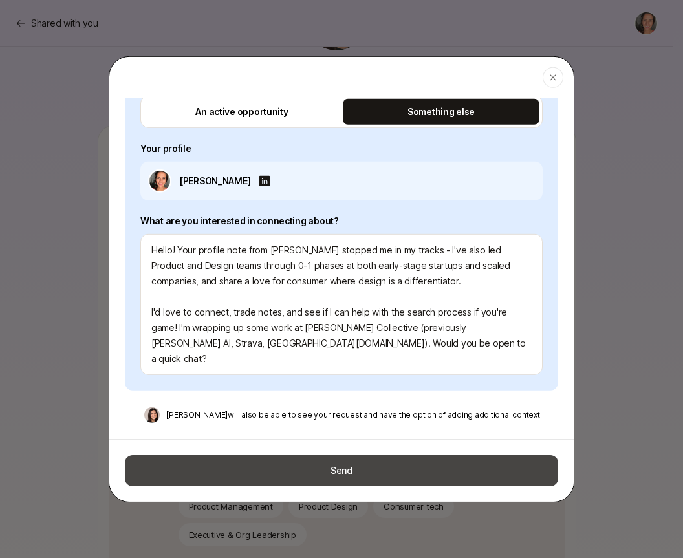
click at [301, 474] on button "Send" at bounding box center [341, 470] width 433 height 31
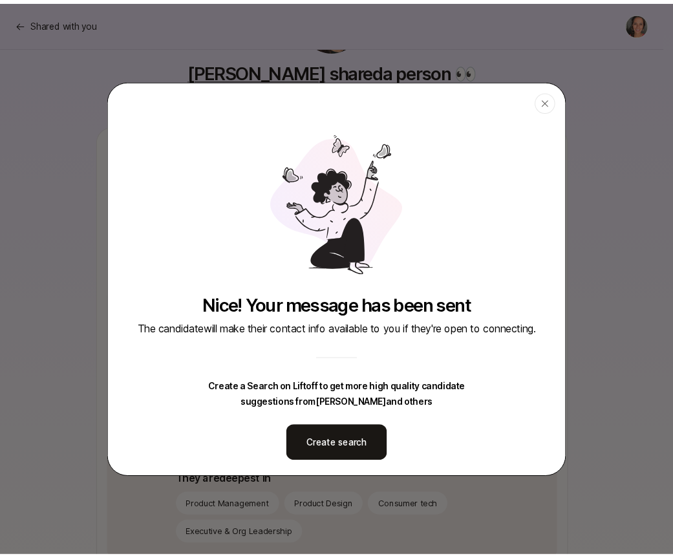
scroll to position [0, 0]
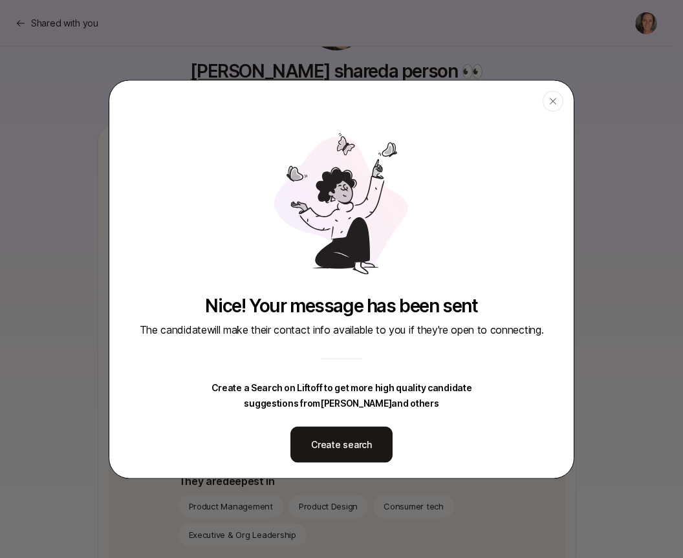
click at [552, 96] on icon "button" at bounding box center [552, 101] width 10 height 10
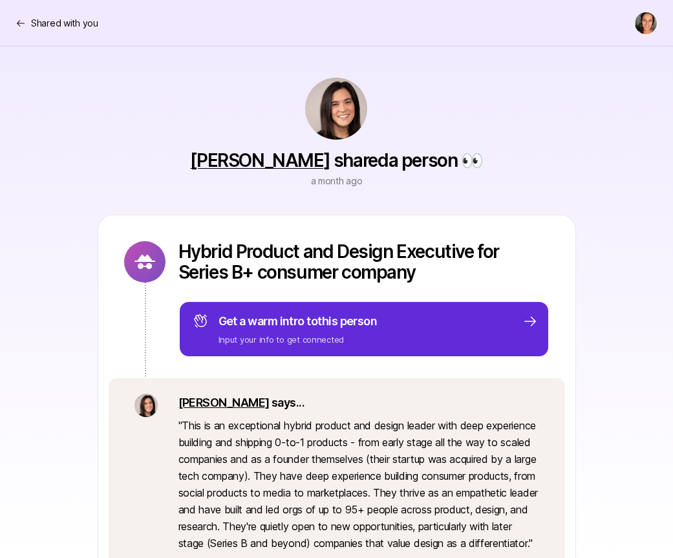
click at [647, 23] on html "Shared with you Shared with you [PERSON_NAME] shared a person 👀 a month ago Hyb…" at bounding box center [336, 279] width 673 height 558
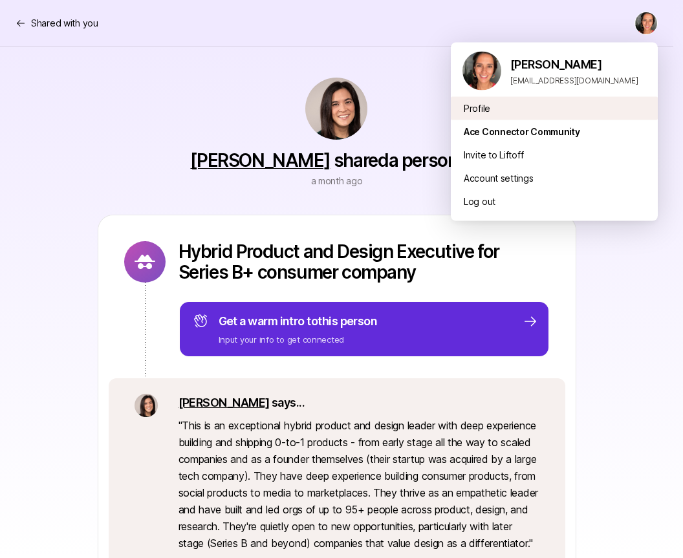
click at [463, 112] on div "Profile" at bounding box center [554, 108] width 207 height 23
